Goal: Transaction & Acquisition: Subscribe to service/newsletter

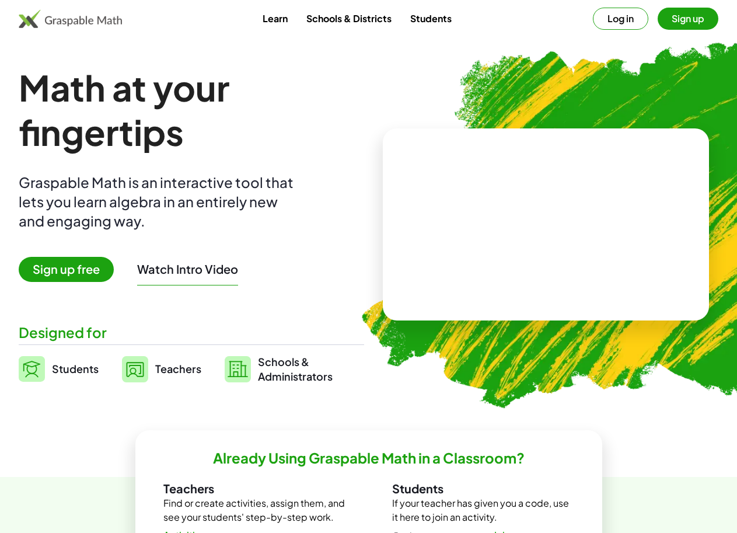
click at [93, 274] on span "Sign up free" at bounding box center [66, 269] width 95 height 25
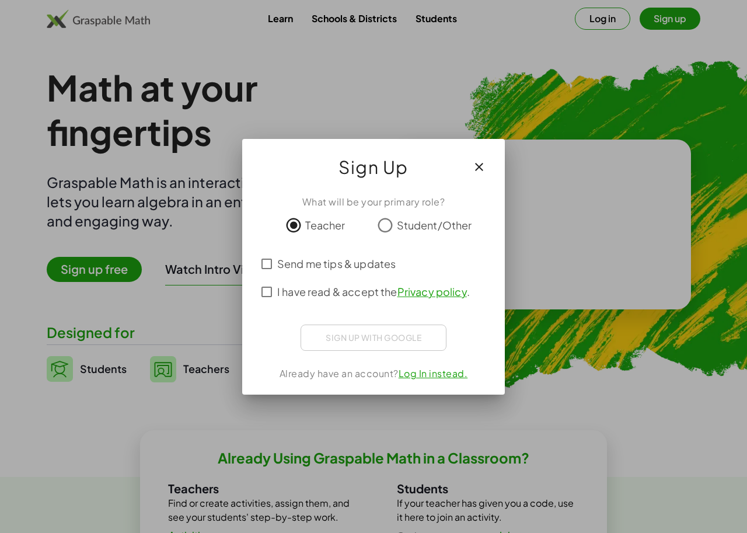
click at [442, 374] on link "Log In instead." at bounding box center [432, 373] width 69 height 12
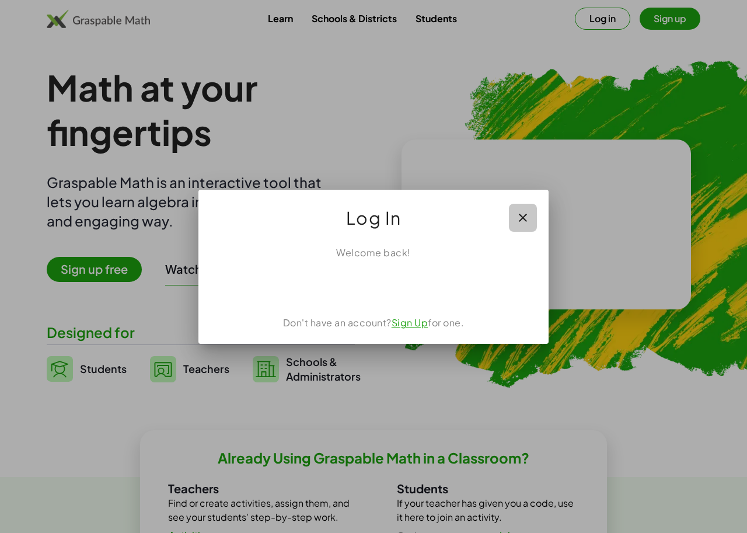
click at [522, 217] on icon "button" at bounding box center [523, 218] width 14 height 14
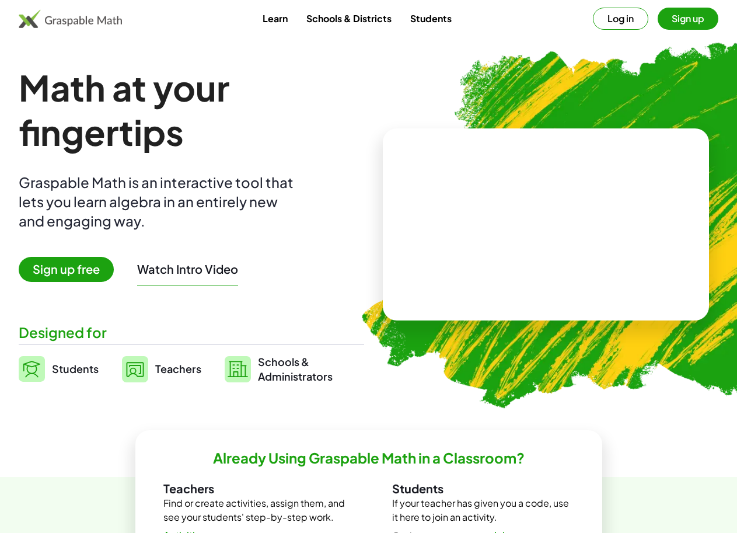
click at [360, 18] on link "Schools & Districts" at bounding box center [349, 19] width 104 height 22
click at [427, 19] on link "Students" at bounding box center [431, 19] width 60 height 22
click at [110, 266] on span "Sign up free" at bounding box center [66, 269] width 95 height 25
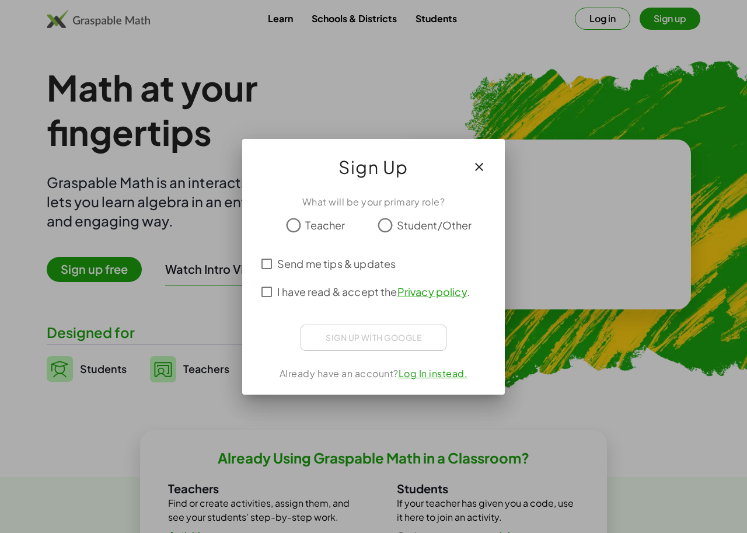
click at [407, 224] on span "Student/Other" at bounding box center [434, 225] width 75 height 16
click at [338, 295] on span "I have read & accept the Privacy policy ." at bounding box center [373, 291] width 192 height 16
click at [346, 264] on span "Send me tips & updates" at bounding box center [336, 263] width 118 height 16
click at [336, 286] on span "I have read & accept the Privacy policy ." at bounding box center [373, 291] width 192 height 16
click at [355, 264] on span "Send me tips & updates" at bounding box center [336, 263] width 118 height 16
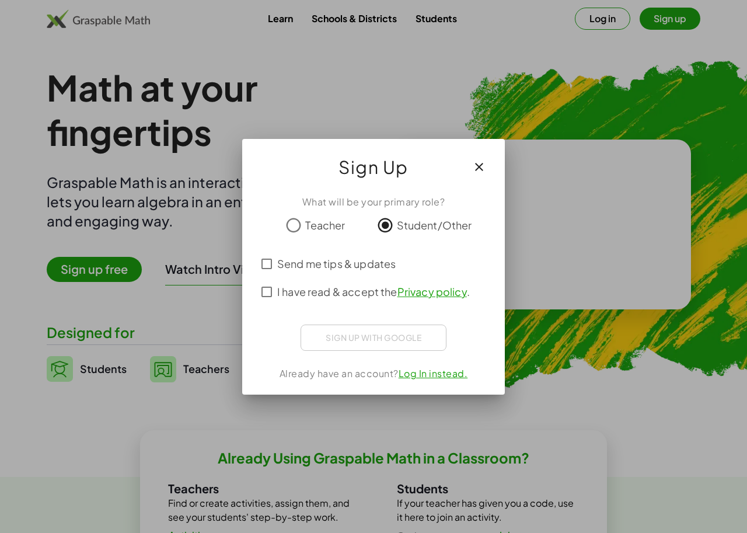
click at [376, 335] on div "Sign up with Google" at bounding box center [373, 337] width 146 height 26
click at [424, 374] on link "Log In instead." at bounding box center [432, 373] width 69 height 12
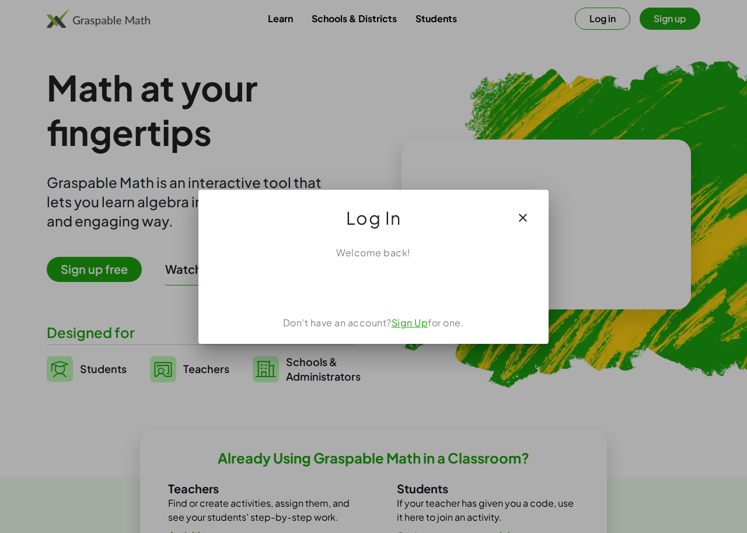
click at [409, 325] on link "Sign Up" at bounding box center [409, 322] width 37 height 12
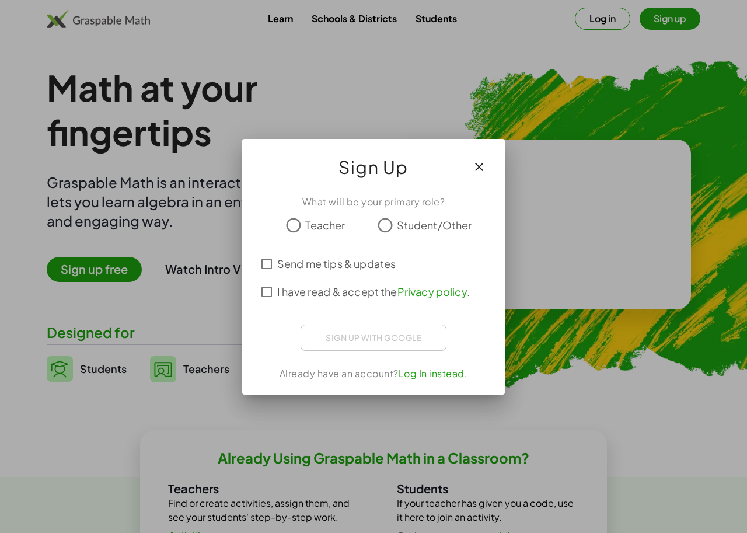
click at [483, 171] on icon "button" at bounding box center [479, 167] width 14 height 14
